Goal: Task Accomplishment & Management: Complete application form

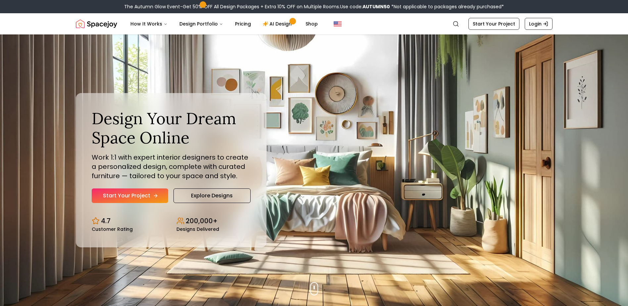
click at [130, 191] on link "Start Your Project" at bounding box center [130, 196] width 77 height 15
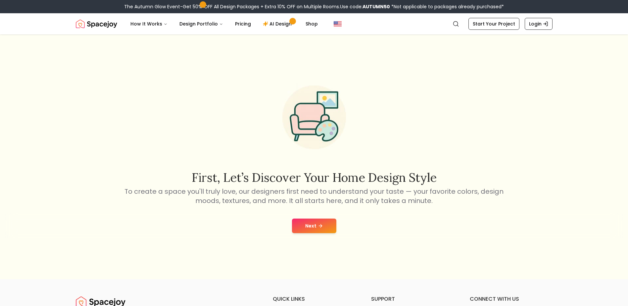
click at [319, 224] on icon at bounding box center [320, 225] width 5 height 5
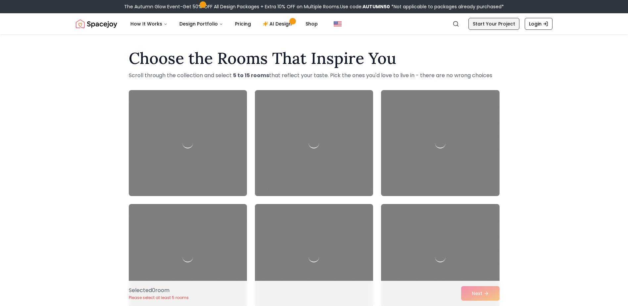
click at [506, 27] on link "Start Your Project" at bounding box center [494, 24] width 51 height 12
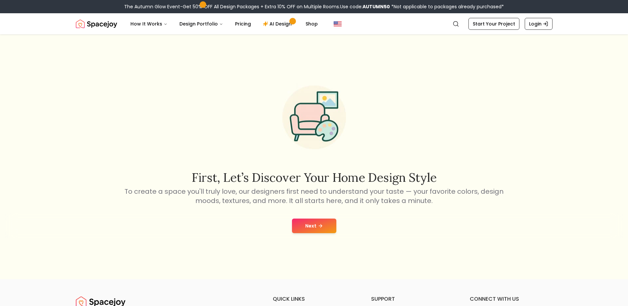
click at [314, 226] on button "Next" at bounding box center [314, 226] width 44 height 15
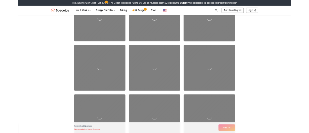
scroll to position [331, 0]
